Goal: Information Seeking & Learning: Learn about a topic

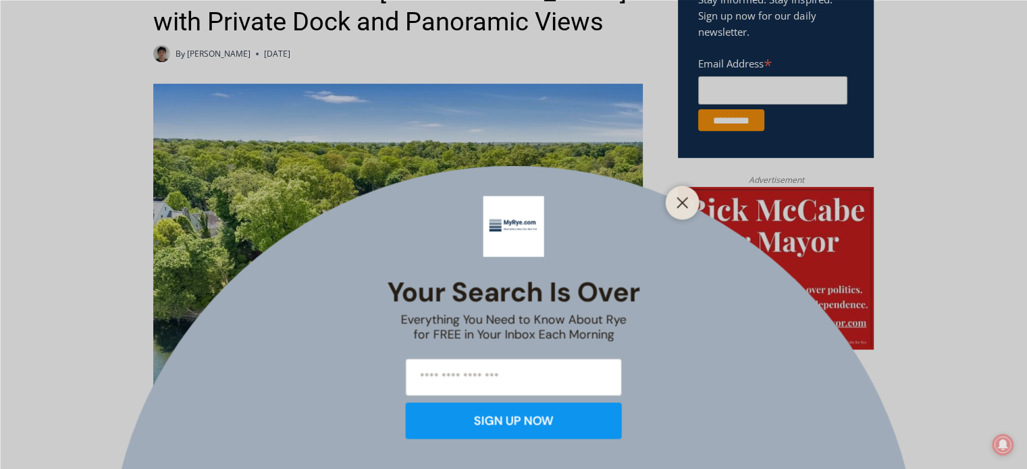
scroll to position [540, 0]
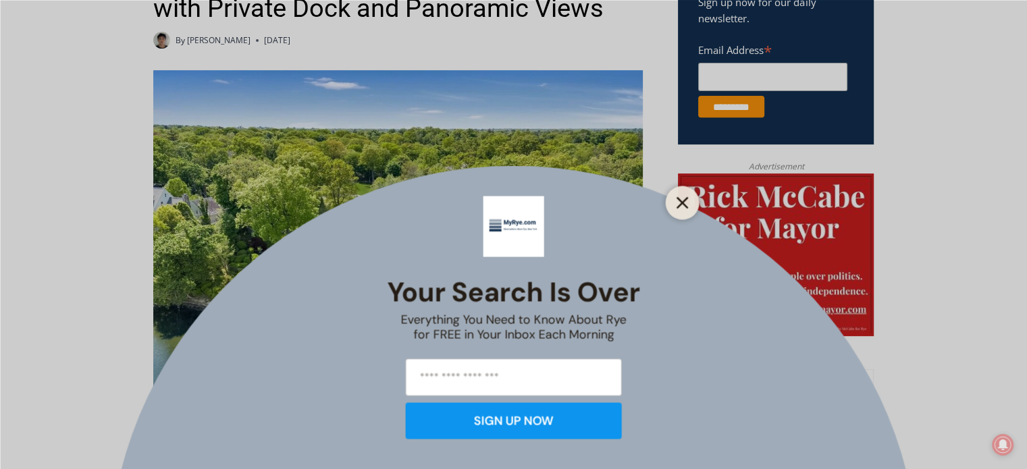
click at [684, 204] on line "Close" at bounding box center [681, 202] width 9 height 9
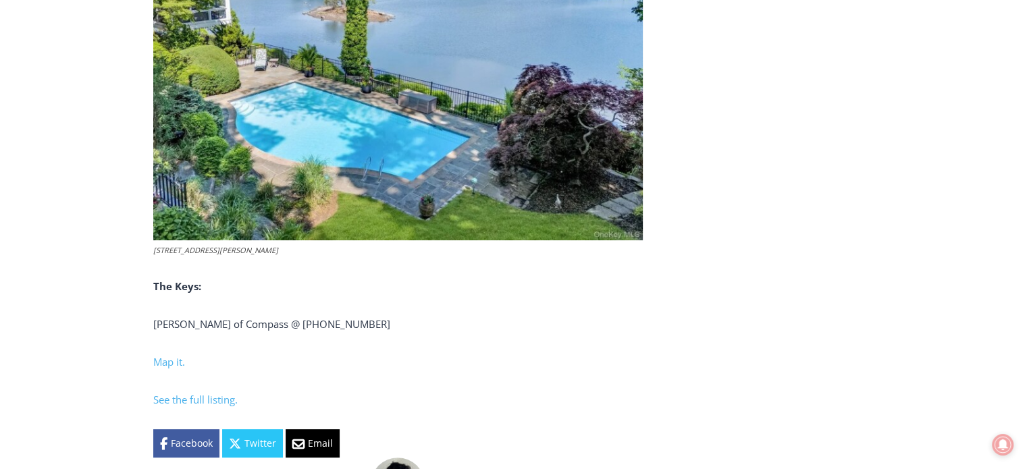
scroll to position [5201, 0]
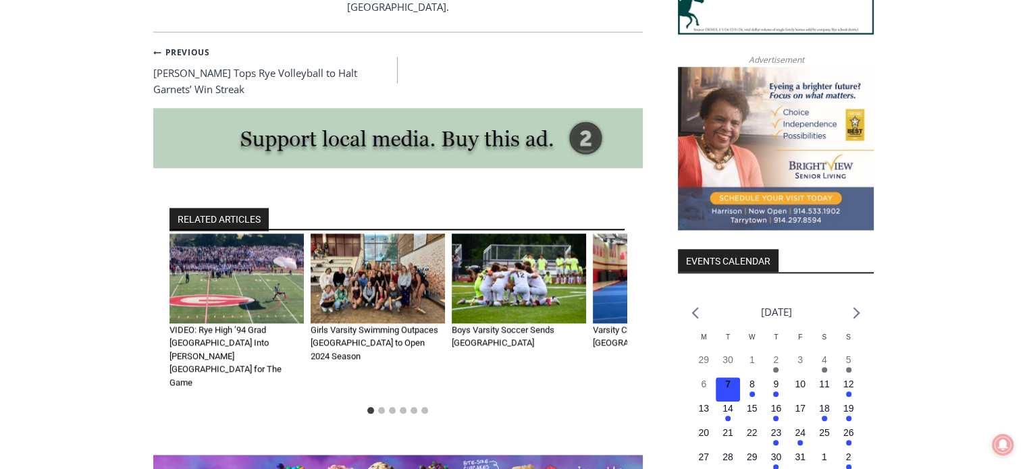
scroll to position [1459, 0]
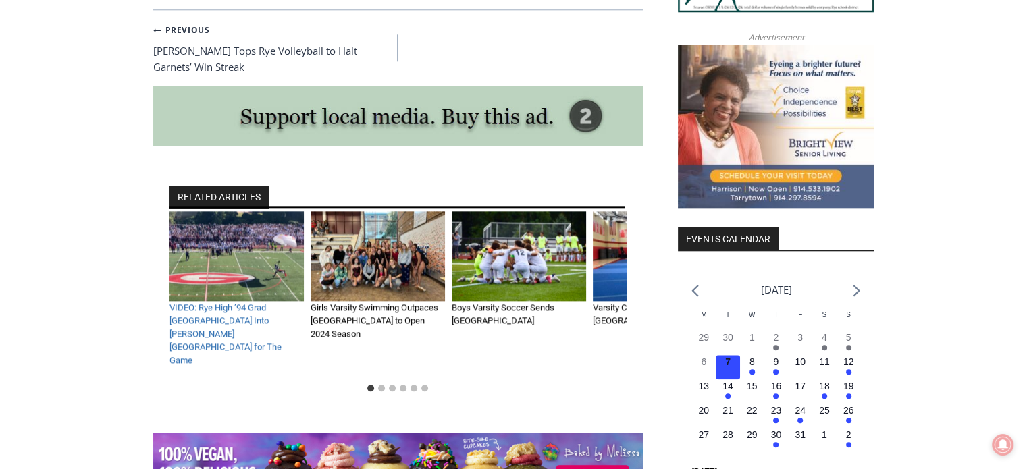
click at [251, 303] on link "VIDEO: Rye High ’94 Grad Skydives Into Nugent Stadium for The Game" at bounding box center [226, 334] width 112 height 63
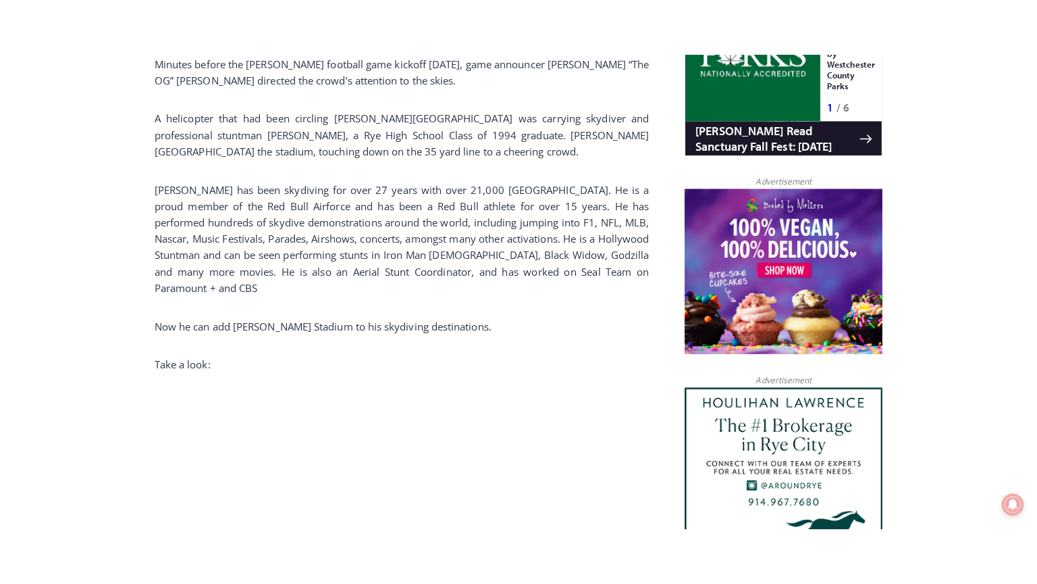
scroll to position [1056, 0]
